Goal: Task Accomplishment & Management: Complete application form

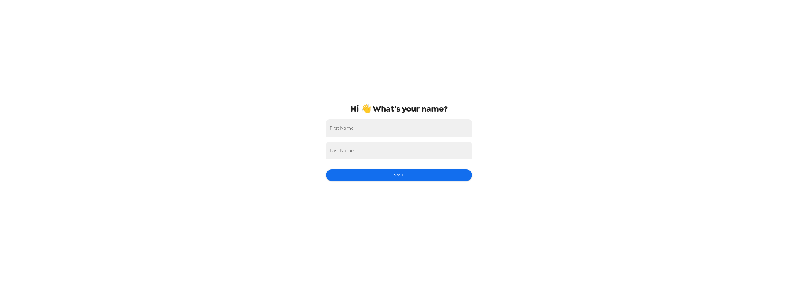
drag, startPoint x: 394, startPoint y: 132, endPoint x: 402, endPoint y: 132, distance: 8.4
click at [394, 132] on input "First Name" at bounding box center [399, 127] width 146 height 17
type input "Johnathan"
type input "Bogle"
click at [409, 172] on button "Save" at bounding box center [399, 175] width 146 height 12
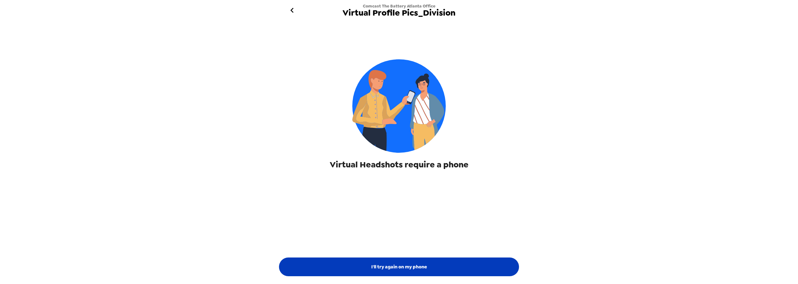
click at [413, 269] on button "I'll try again on my phone" at bounding box center [399, 267] width 240 height 19
